Goal: Obtain resource: Obtain resource

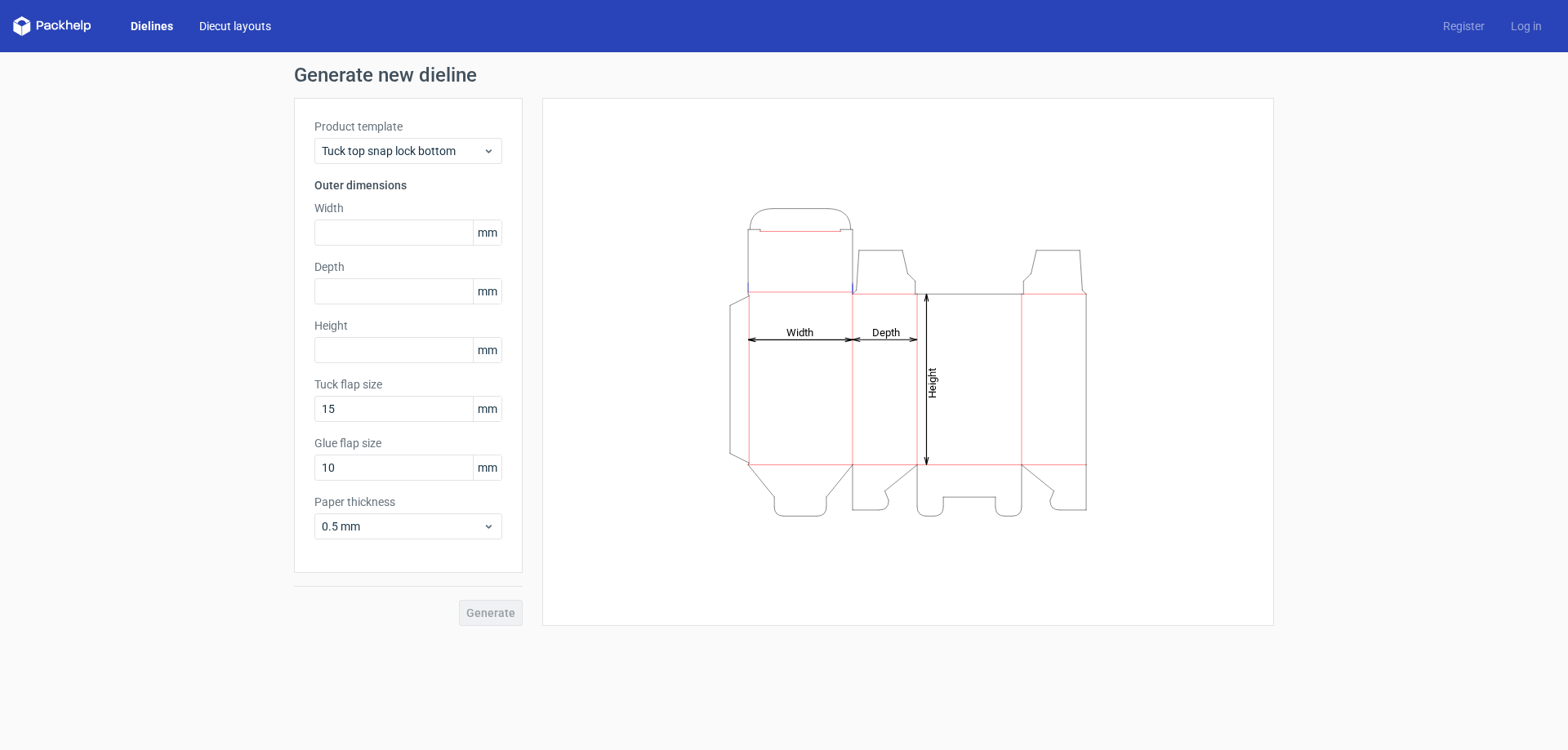
click at [229, 25] on link "Diecut layouts" at bounding box center [235, 25] width 98 height 16
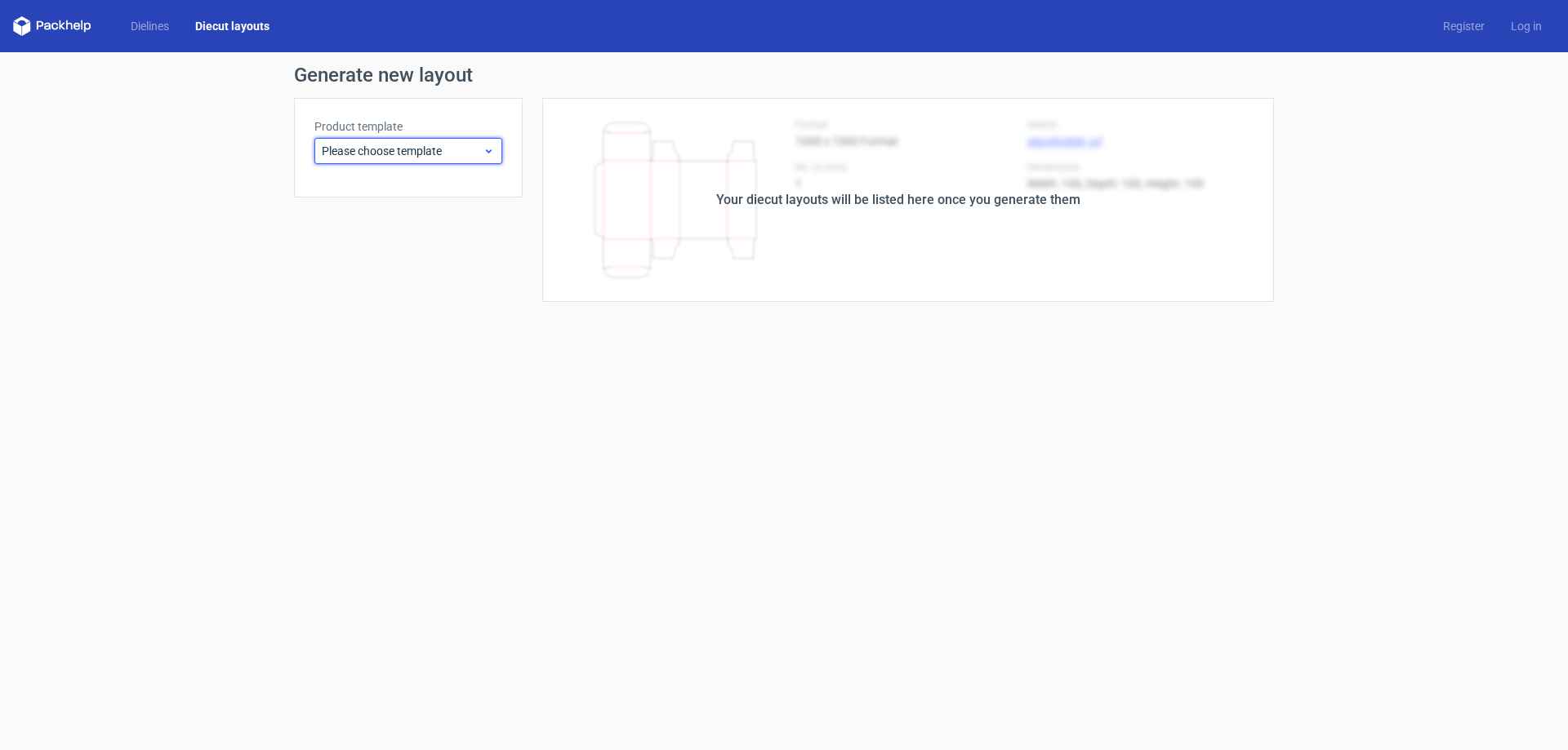
click at [447, 155] on span "Please choose template" at bounding box center [402, 150] width 161 height 16
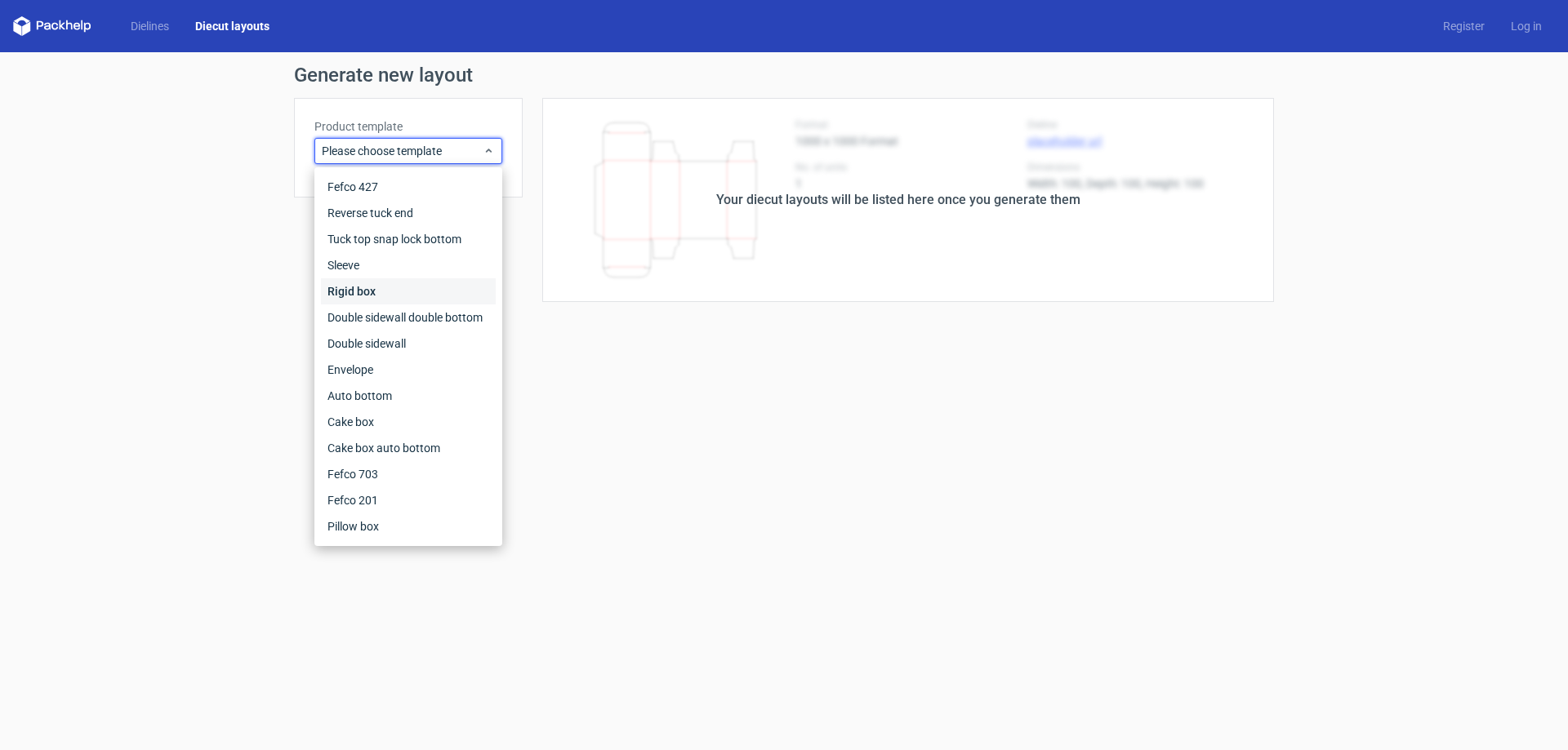
click at [365, 283] on div "Rigid box" at bounding box center [408, 292] width 175 height 26
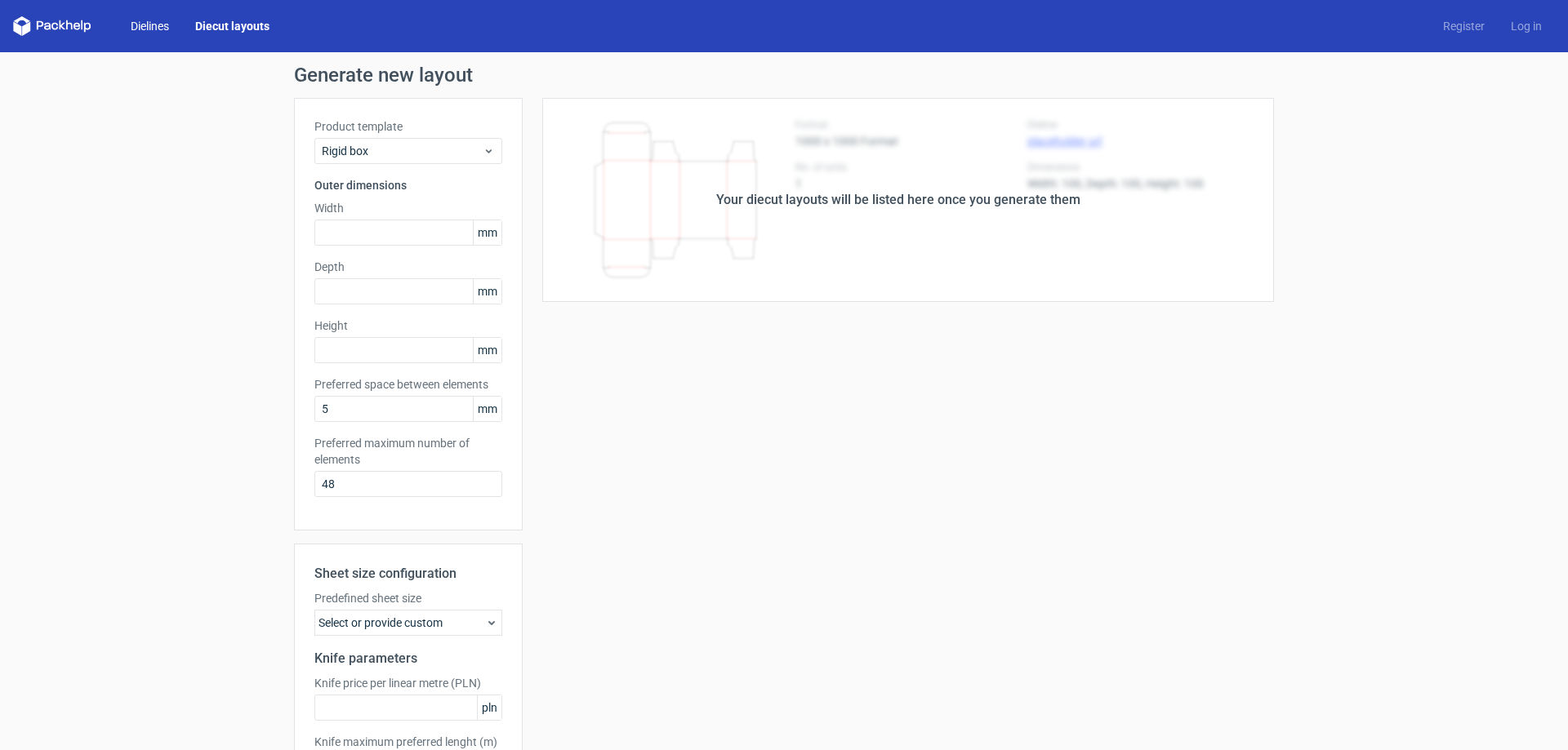
click at [147, 31] on link "Dielines" at bounding box center [150, 25] width 64 height 16
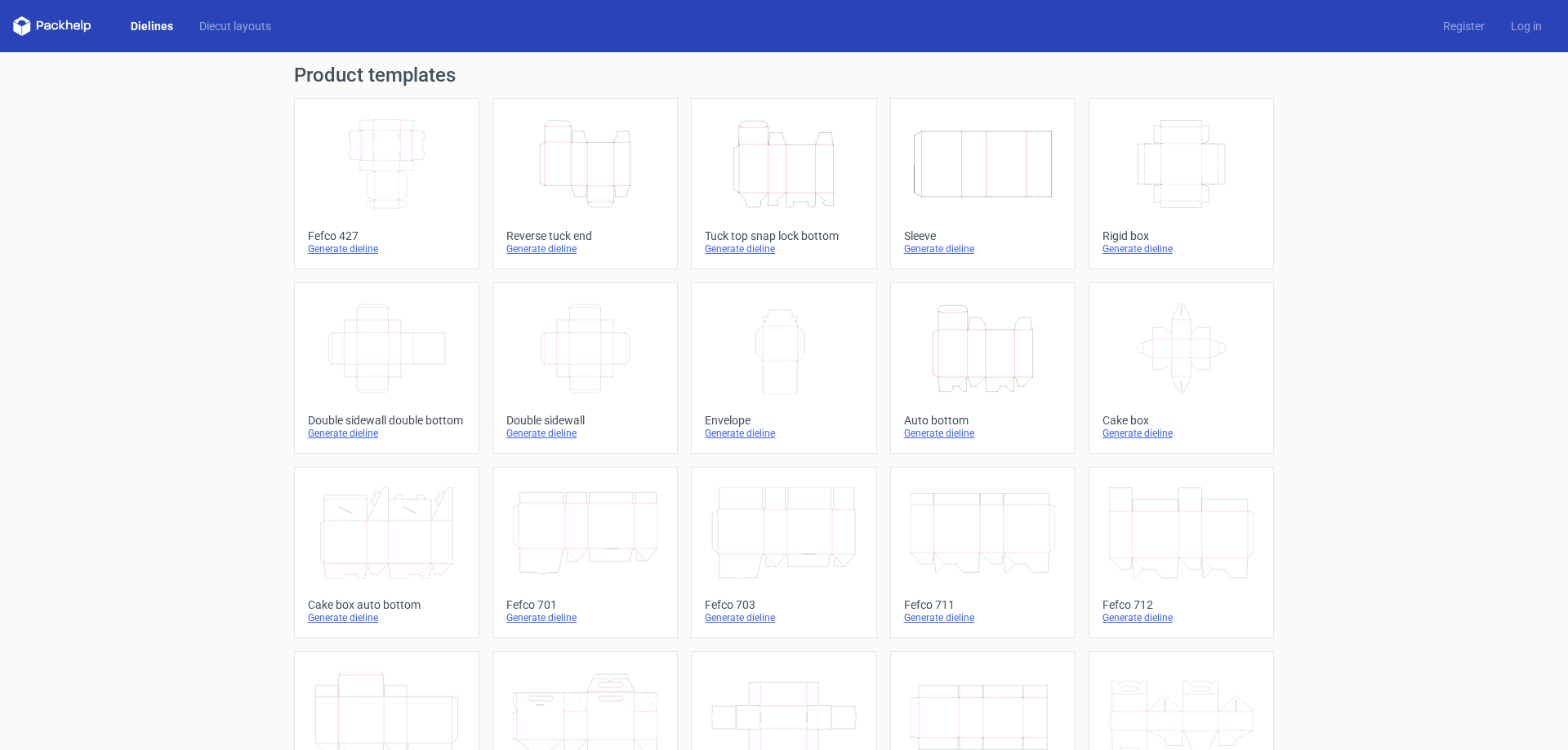
click at [251, 36] on div "Dielines Diecut layouts Register Log in" at bounding box center [784, 25] width 1568 height 52
click at [251, 30] on link "Diecut layouts" at bounding box center [235, 25] width 98 height 16
